Goal: Task Accomplishment & Management: Use online tool/utility

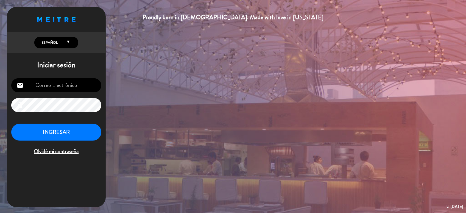
type input "[EMAIL_ADDRESS][DOMAIN_NAME]"
click at [61, 130] on button "INGRESAR" at bounding box center [56, 132] width 90 height 17
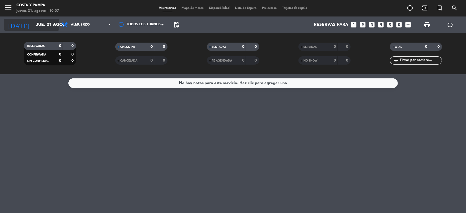
click at [33, 23] on input "jue. 21 ago." at bounding box center [62, 25] width 58 height 11
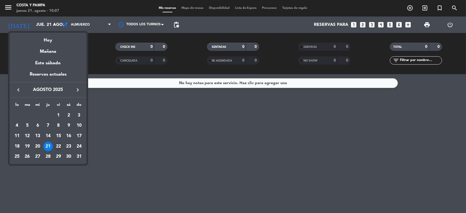
click at [58, 142] on div "22" at bounding box center [58, 146] width 9 height 9
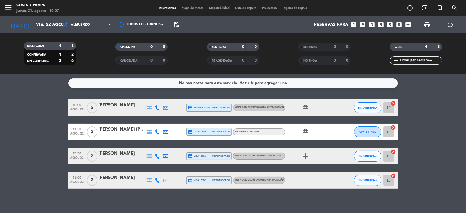
click at [157, 106] on icon at bounding box center [157, 107] width 5 height 5
click at [152, 98] on span "Copiar" at bounding box center [154, 98] width 12 height 6
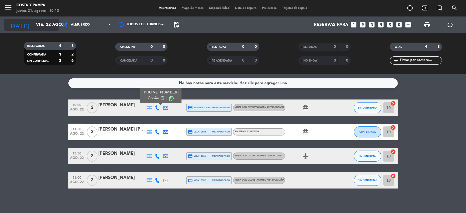
click at [54, 24] on icon "arrow_drop_down" at bounding box center [54, 24] width 7 height 7
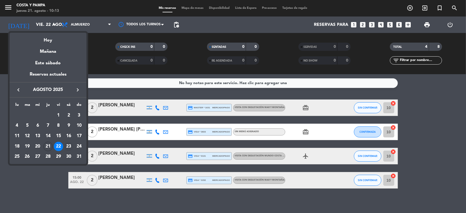
click at [67, 146] on div "23" at bounding box center [68, 146] width 9 height 9
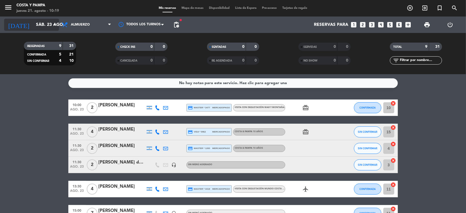
click at [52, 20] on input "sáb. 23 ago." at bounding box center [62, 25] width 58 height 11
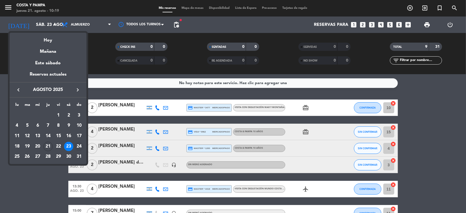
click at [79, 145] on div "24" at bounding box center [78, 146] width 9 height 9
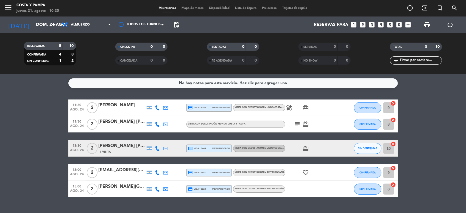
click at [157, 149] on icon at bounding box center [157, 148] width 5 height 5
click at [6, 152] on bookings-row "11:30 ago. 24 2 [PERSON_NAME] credit_card visa * 8354 mercadopago Visita con de…" at bounding box center [233, 148] width 466 height 98
click at [43, 23] on input "dom. 24 ago." at bounding box center [62, 25] width 58 height 11
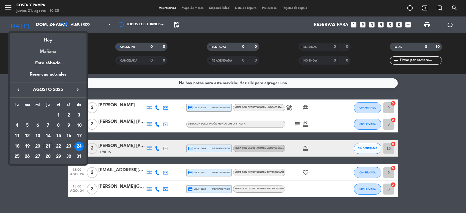
click at [62, 52] on div "Mañana" at bounding box center [48, 49] width 77 height 11
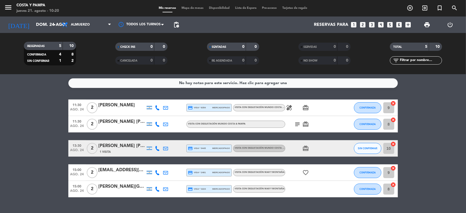
type input "vie. 22 ago."
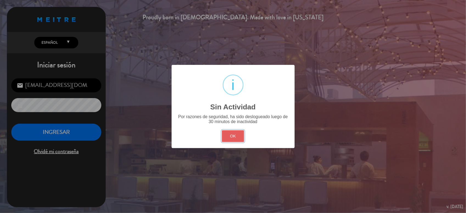
click at [233, 132] on button "OK" at bounding box center [233, 136] width 22 height 12
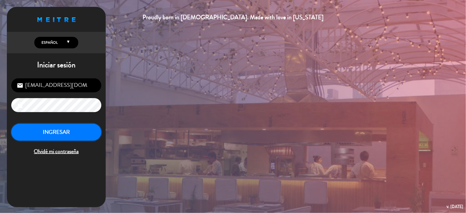
click at [55, 130] on button "INGRESAR" at bounding box center [56, 132] width 90 height 17
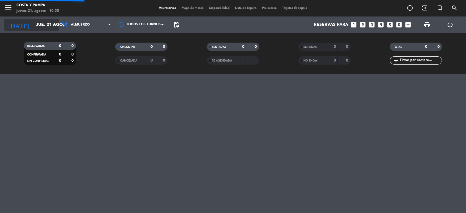
click at [38, 25] on input "jue. 21 ago." at bounding box center [62, 25] width 58 height 11
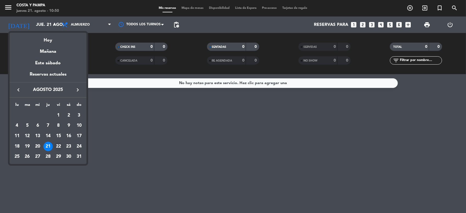
click at [58, 146] on div "22" at bounding box center [58, 146] width 9 height 9
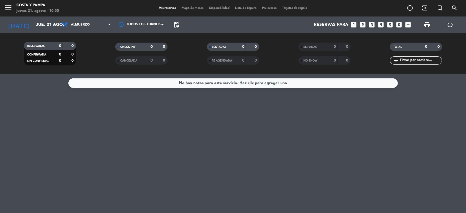
type input "vie. 22 ago."
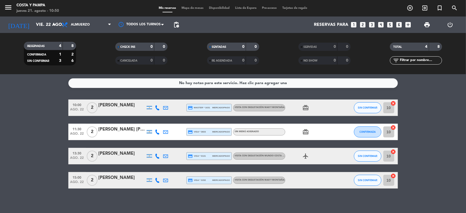
click at [157, 180] on icon at bounding box center [157, 180] width 5 height 5
click at [154, 170] on span "Copiar" at bounding box center [153, 171] width 12 height 6
